Goal: Find specific page/section: Find specific page/section

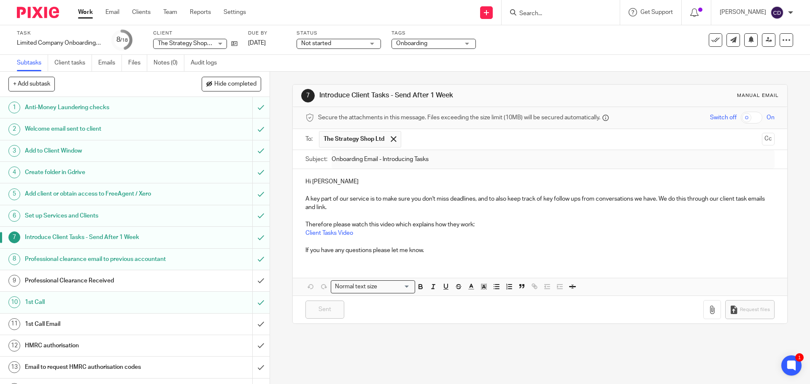
click at [583, 13] on input "Search" at bounding box center [556, 14] width 76 height 8
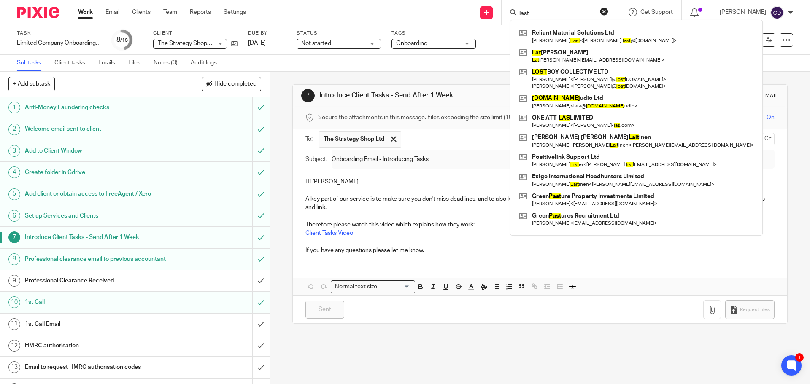
type input "last"
click at [581, 36] on link at bounding box center [636, 36] width 239 height 19
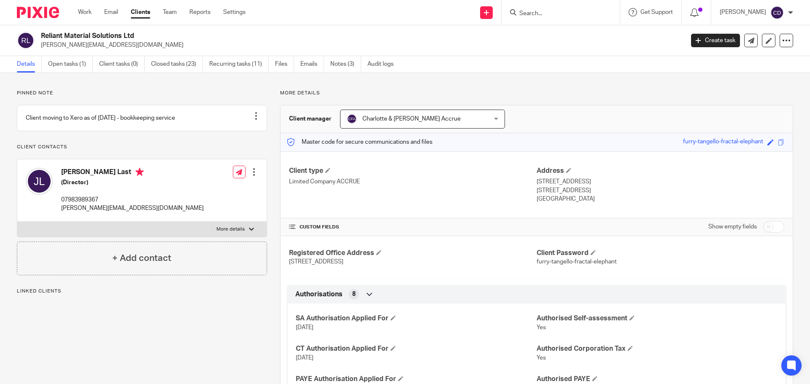
click at [284, 67] on link "Files" at bounding box center [284, 64] width 19 height 16
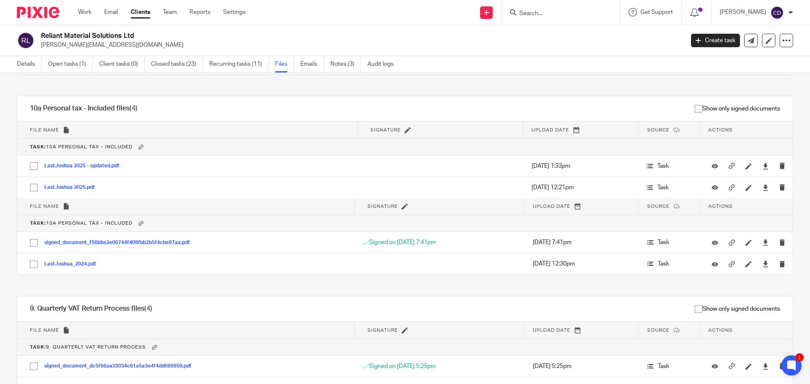
scroll to position [45, 0]
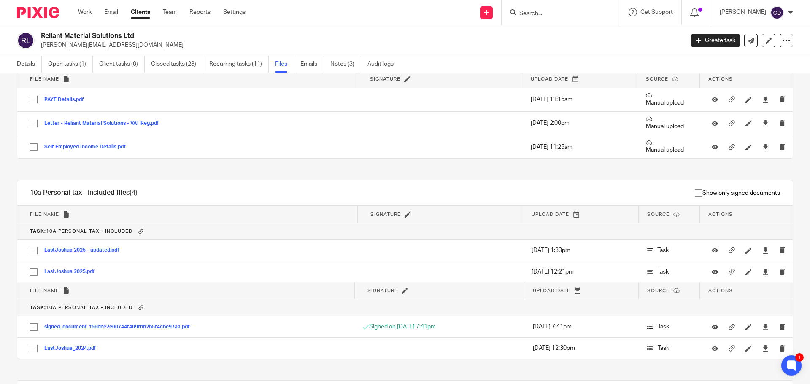
click at [79, 271] on button "LastJoshua 2025.pdf" at bounding box center [72, 272] width 57 height 6
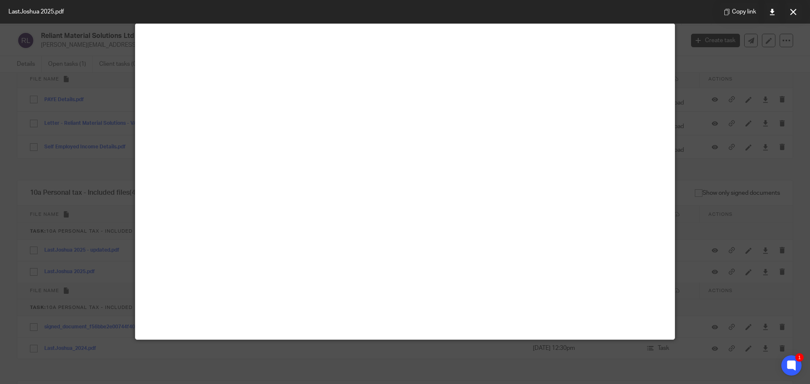
scroll to position [59, 0]
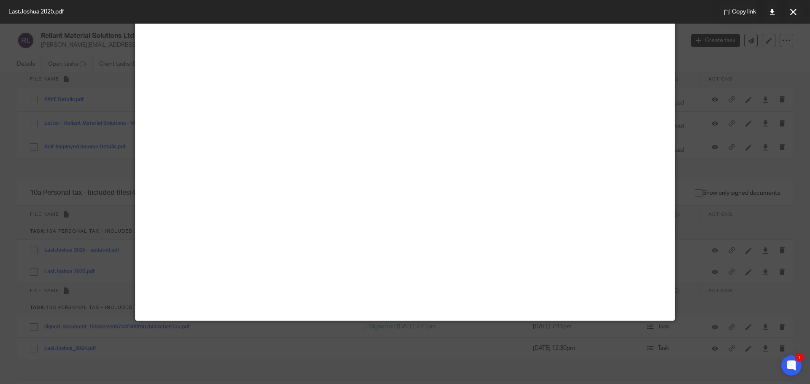
click at [87, 248] on div at bounding box center [405, 192] width 810 height 384
click at [799, 13] on button at bounding box center [792, 11] width 17 height 17
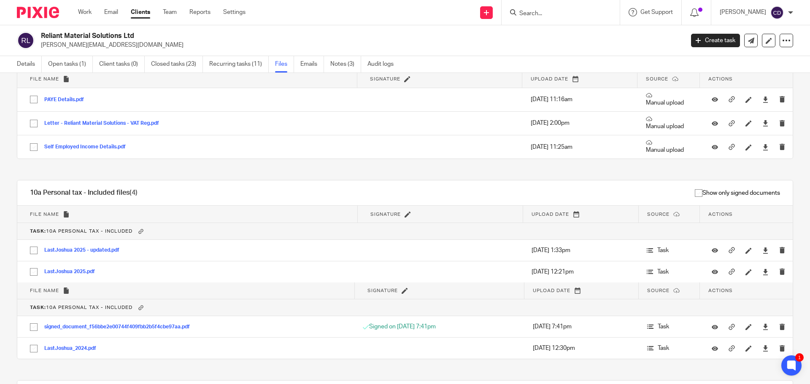
click at [99, 249] on button "LastJoshua 2025 - updated.pdf" at bounding box center [84, 251] width 81 height 6
